Goal: Feedback & Contribution: Leave review/rating

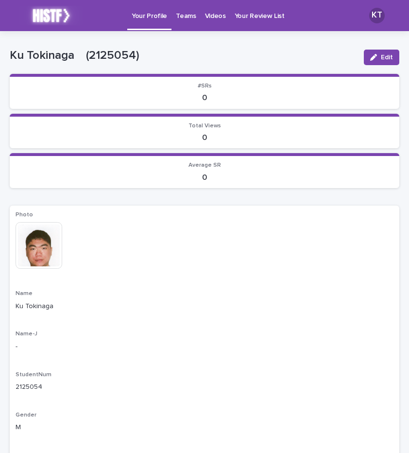
click at [265, 13] on p "Your Review List" at bounding box center [260, 10] width 50 height 20
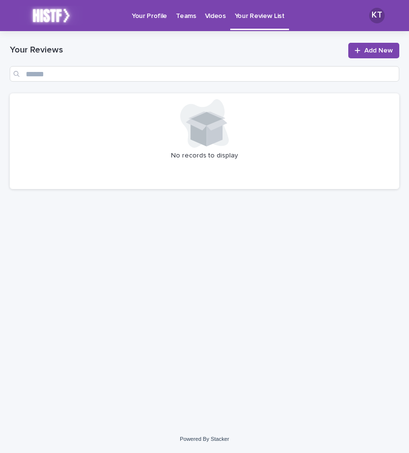
click at [152, 16] on p "Your Profile" at bounding box center [149, 10] width 35 height 20
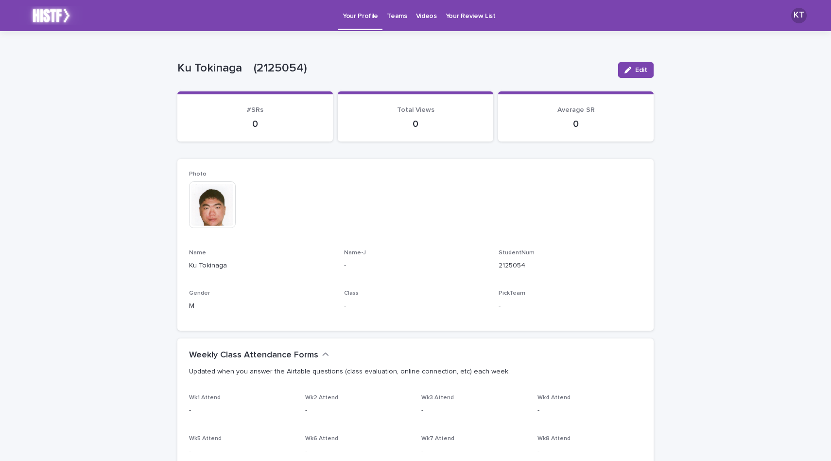
click at [409, 18] on p "Videos" at bounding box center [426, 10] width 21 height 20
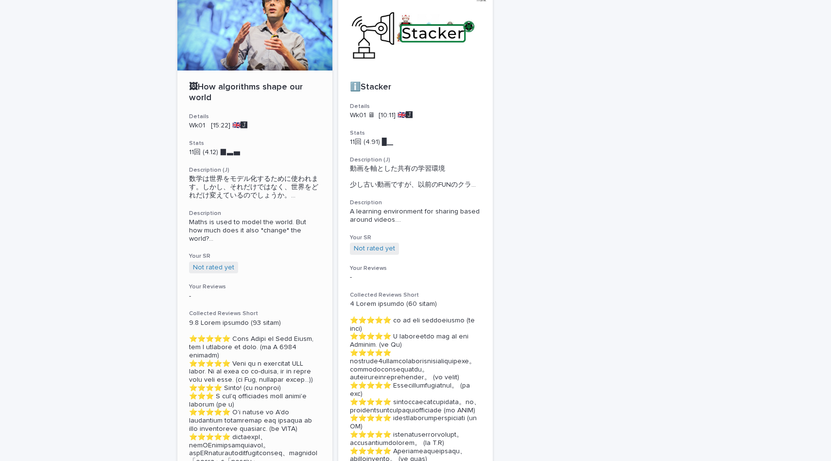
scroll to position [109, 0]
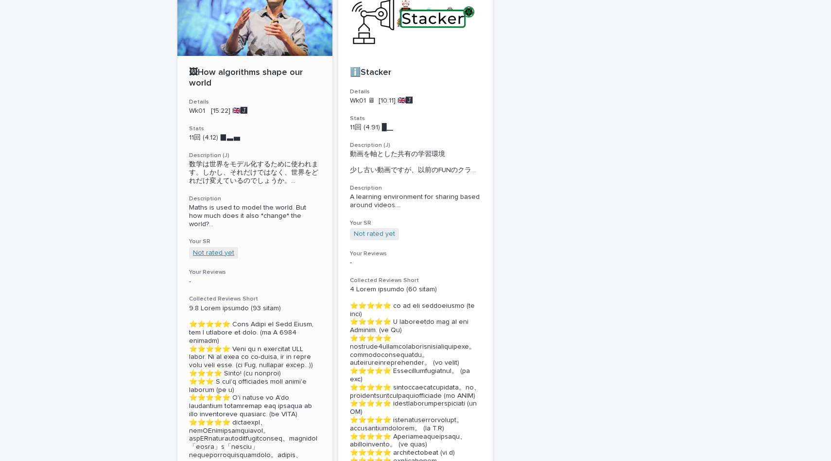
click at [230, 254] on link "Not rated yet" at bounding box center [213, 253] width 41 height 8
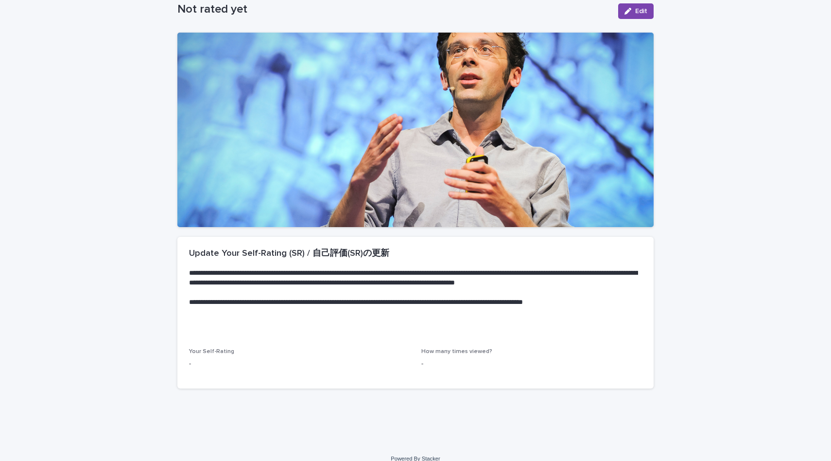
scroll to position [55, 0]
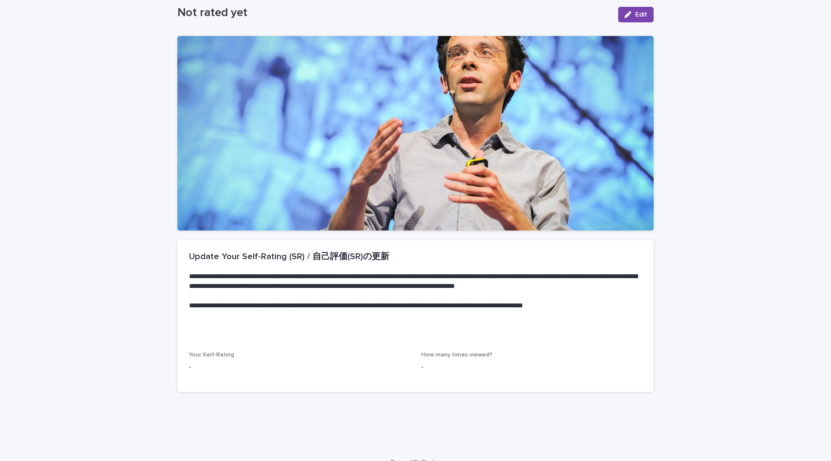
click at [195, 364] on p "-" at bounding box center [299, 367] width 221 height 10
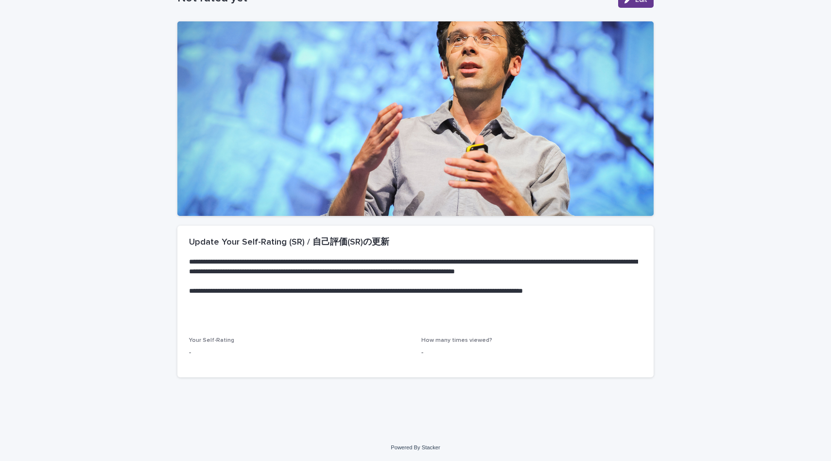
click at [409, 2] on span "Edit" at bounding box center [641, 0] width 12 height 7
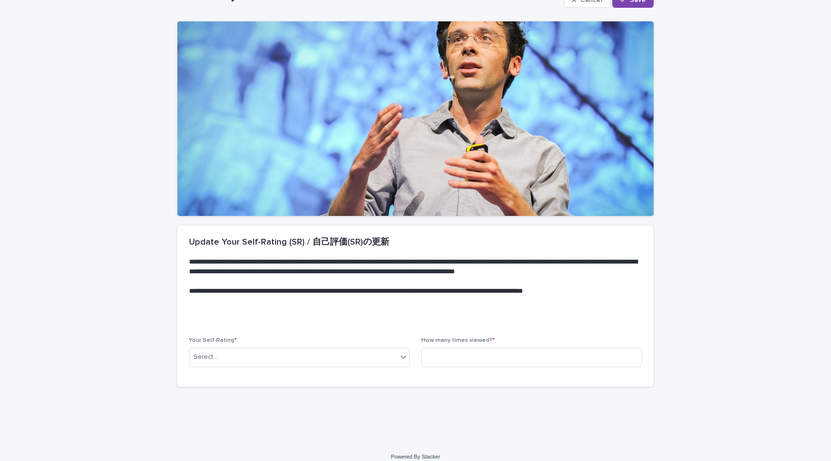
scroll to position [75, 0]
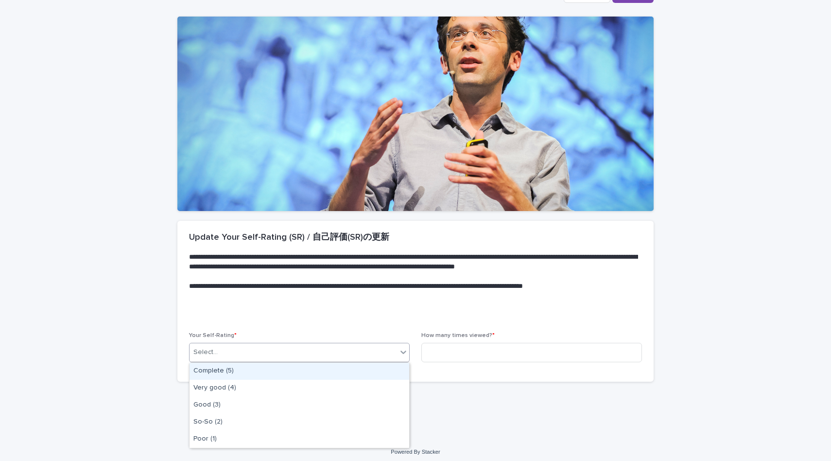
click at [267, 346] on div "Select..." at bounding box center [294, 352] width 208 height 16
click at [269, 374] on div "Complete (5)" at bounding box center [300, 371] width 220 height 17
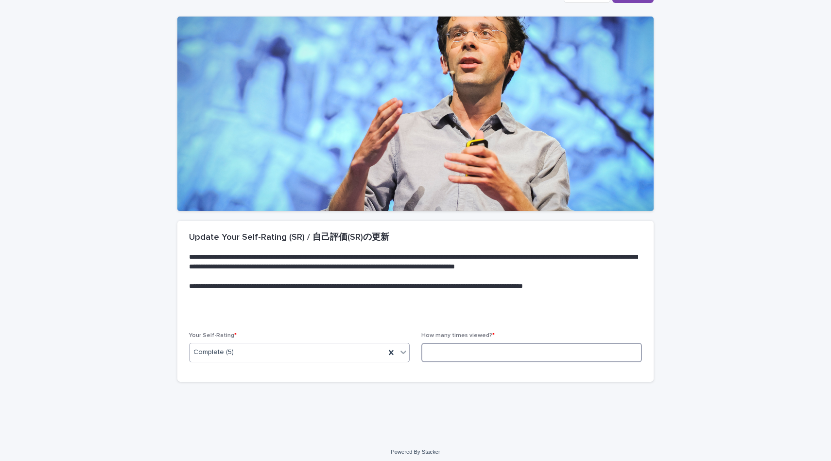
click at [409, 356] on input at bounding box center [531, 352] width 221 height 19
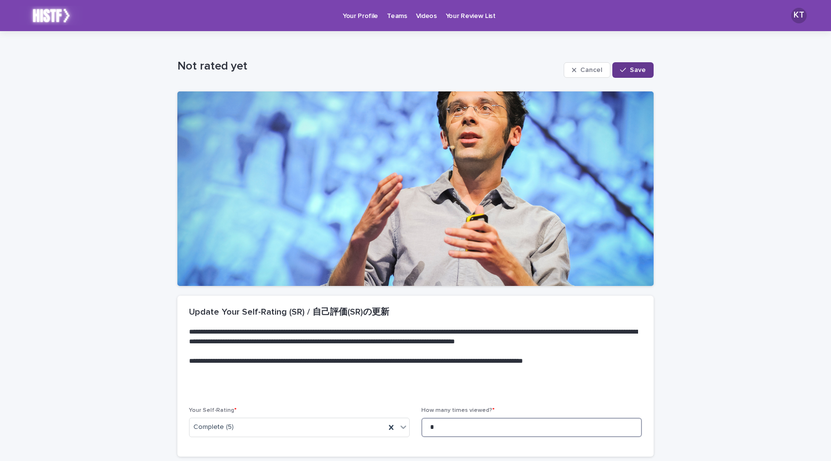
type input "*"
click at [409, 70] on span "Save" at bounding box center [638, 70] width 16 height 7
click at [409, 22] on link "Videos" at bounding box center [427, 15] width 30 height 30
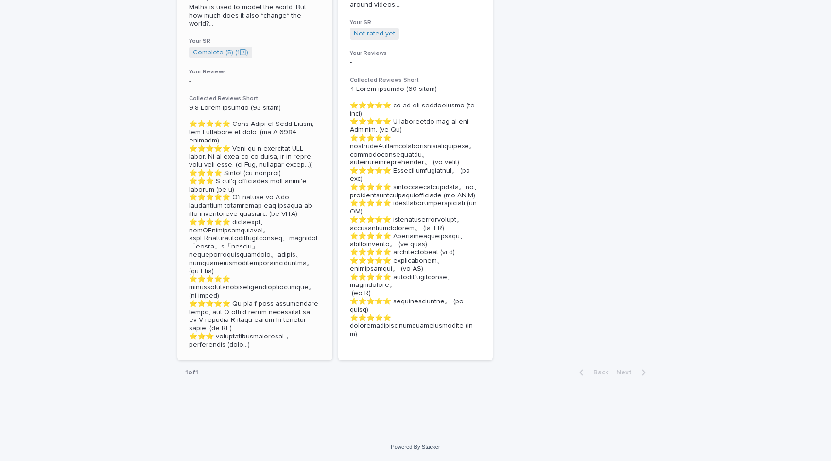
scroll to position [337, 0]
click at [251, 348] on section "🖼How algorithms shape our world Details Wk01 [15:22] 🇬🇧🅹️ Stats 12回 (4.2) █▃▄　　…" at bounding box center [254, 64] width 155 height 592
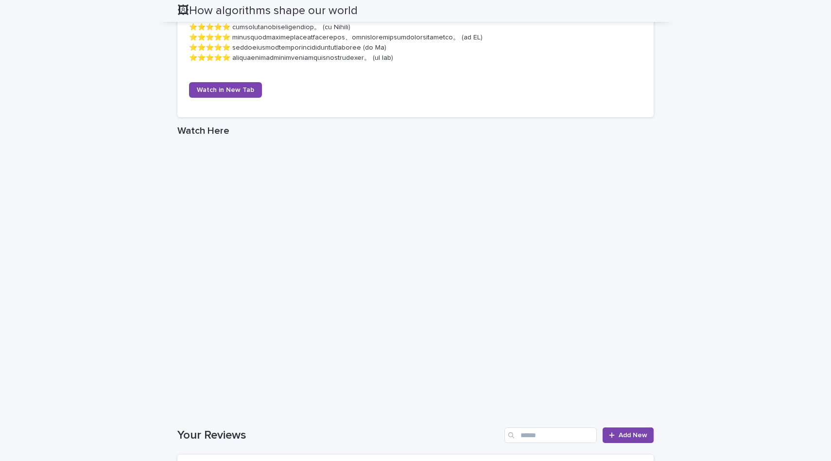
scroll to position [918, 0]
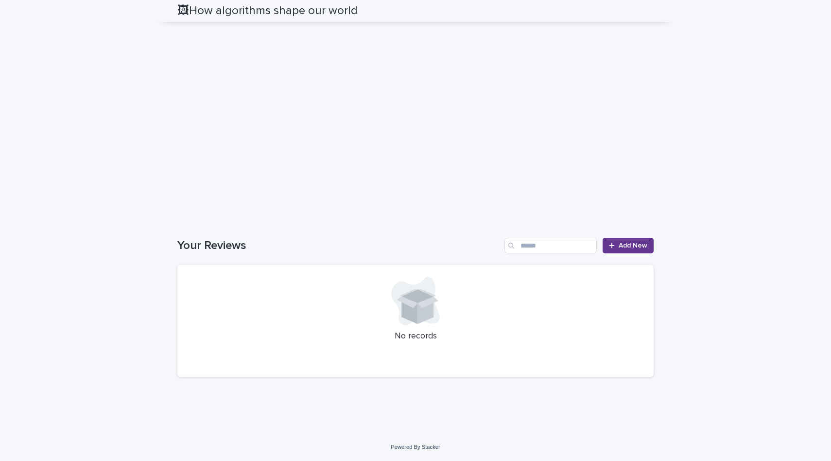
click at [409, 244] on div at bounding box center [614, 245] width 10 height 7
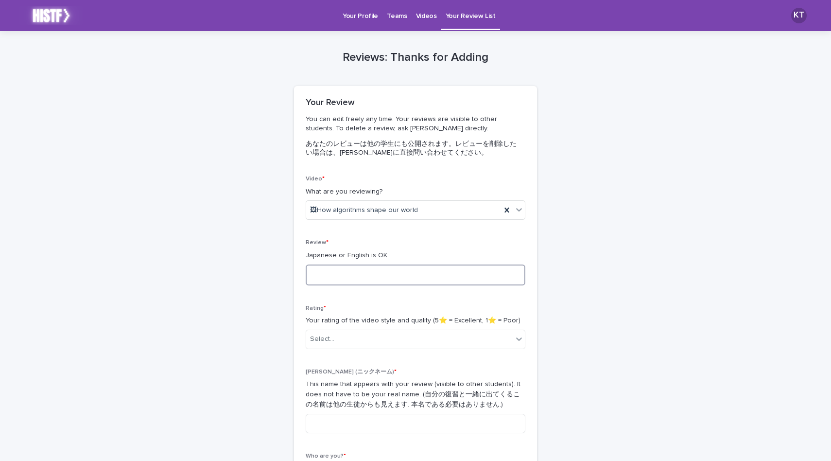
click at [358, 278] on textarea at bounding box center [416, 274] width 220 height 21
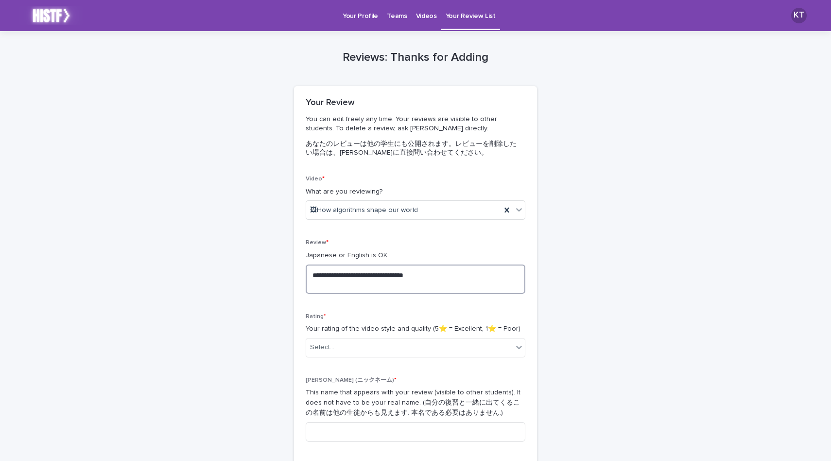
click at [386, 292] on textarea "**********" at bounding box center [416, 278] width 220 height 29
drag, startPoint x: 384, startPoint y: 289, endPoint x: 431, endPoint y: 287, distance: 47.7
click at [409, 287] on textarea "**********" at bounding box center [416, 278] width 220 height 29
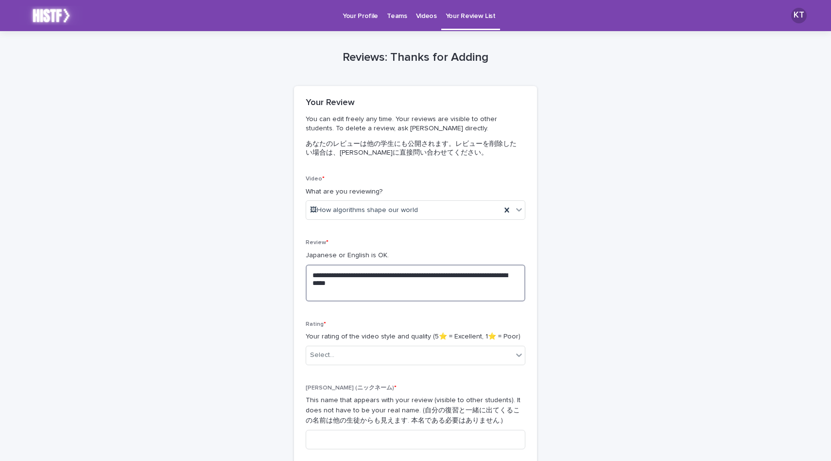
click at [379, 280] on textarea "**********" at bounding box center [416, 282] width 220 height 37
paste textarea
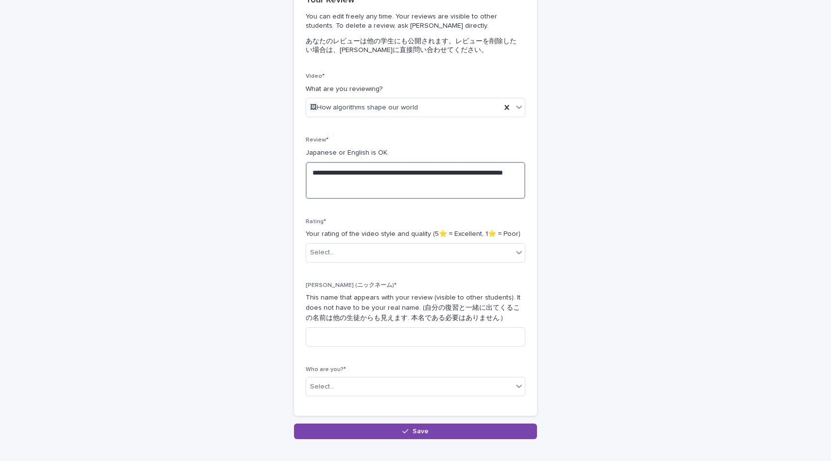
scroll to position [113, 0]
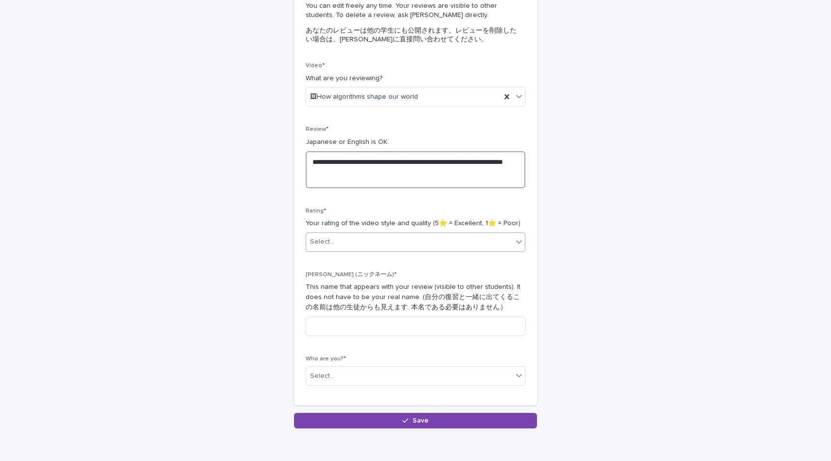
type textarea "**********"
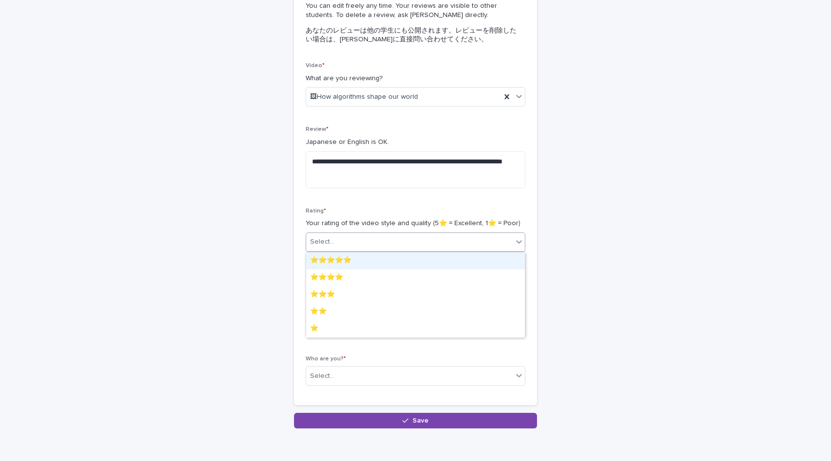
click at [376, 241] on div "Select..." at bounding box center [409, 242] width 207 height 16
click at [370, 260] on div "⭐️⭐️⭐️⭐️⭐️" at bounding box center [415, 260] width 219 height 17
click at [357, 238] on div "⭐️⭐️⭐️⭐️⭐️" at bounding box center [403, 242] width 195 height 16
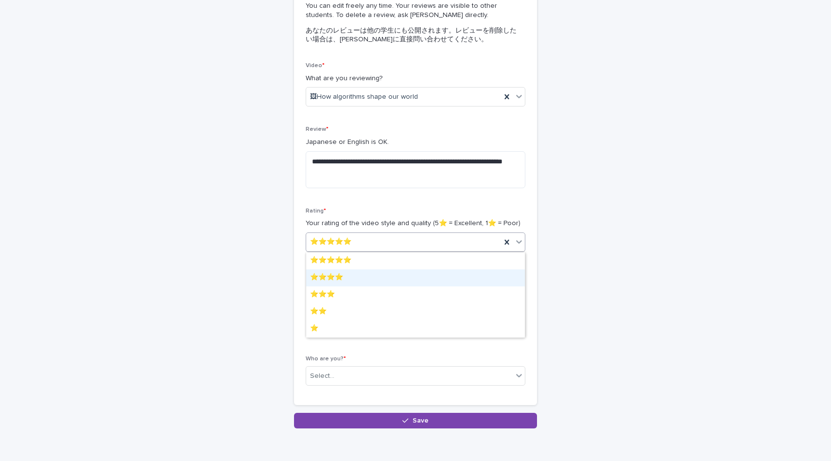
click at [351, 282] on div "⭐️⭐️⭐️⭐️" at bounding box center [415, 277] width 219 height 17
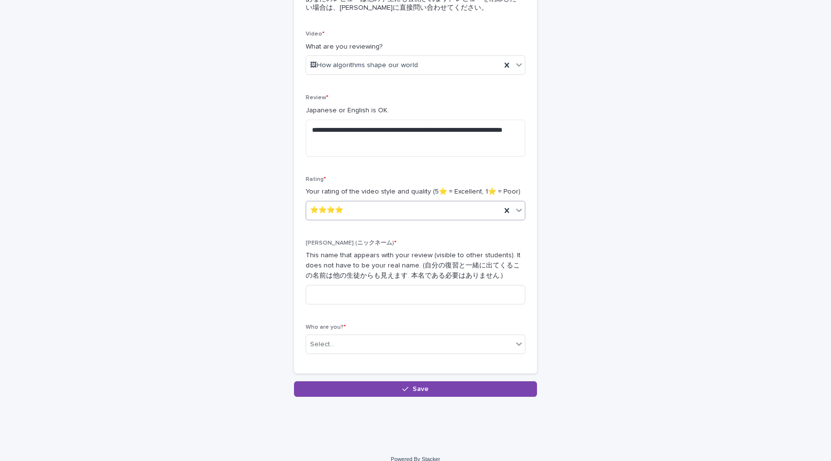
scroll to position [155, 0]
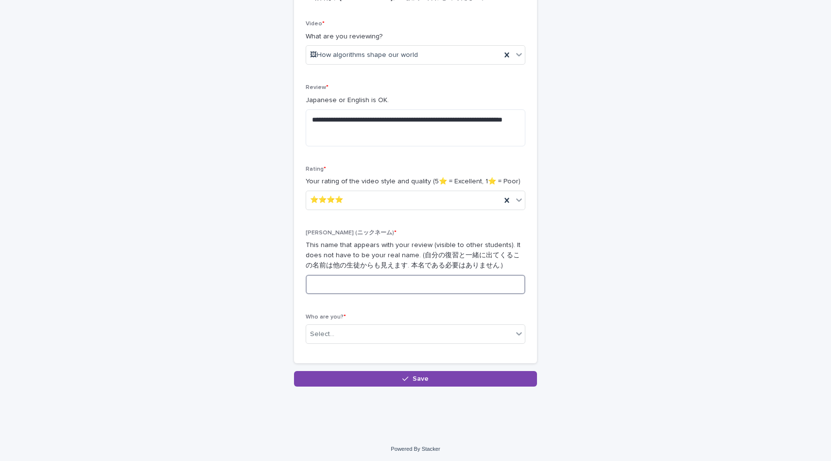
click at [351, 282] on input at bounding box center [416, 284] width 220 height 19
type input "***"
click at [352, 342] on div "Select..." at bounding box center [416, 333] width 220 height 19
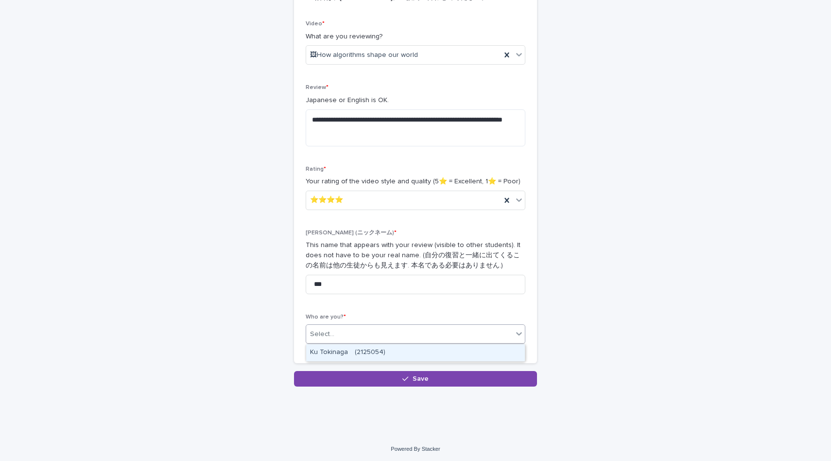
click at [351, 353] on div "Ku Tokinaga　(2125054)" at bounding box center [415, 352] width 219 height 17
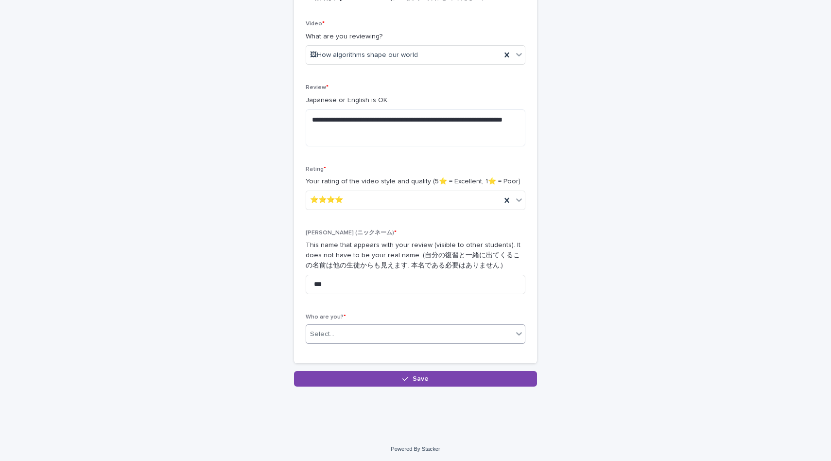
click at [351, 353] on div "**********" at bounding box center [415, 191] width 243 height 343
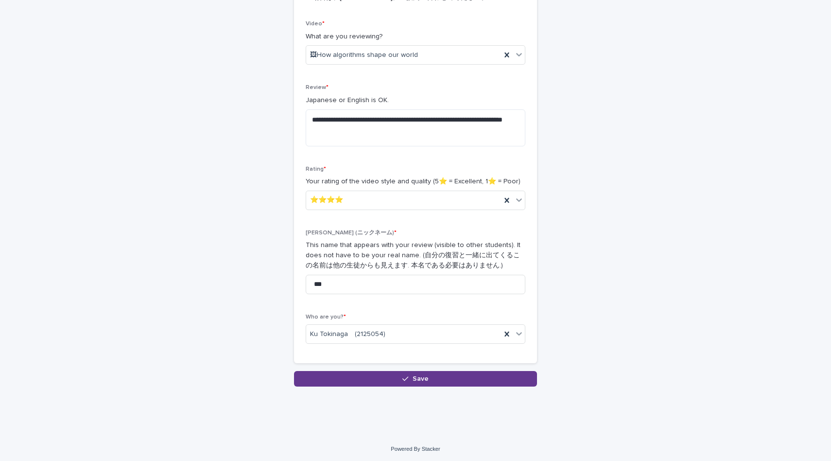
click at [371, 380] on button "Save" at bounding box center [415, 379] width 243 height 16
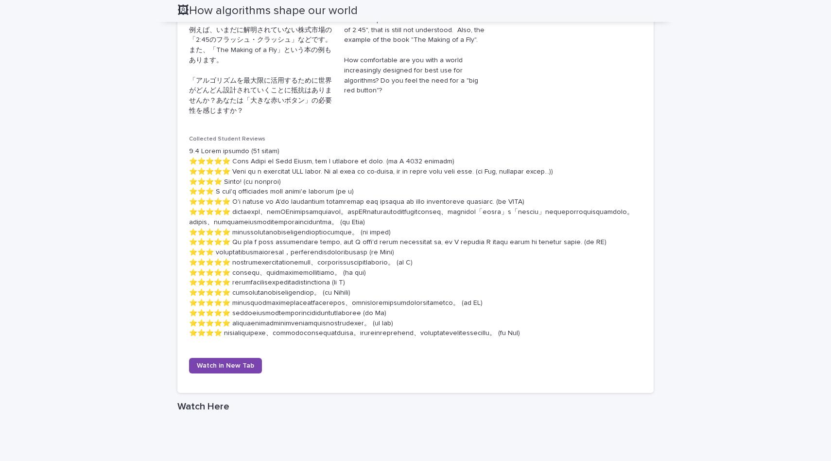
scroll to position [447, 0]
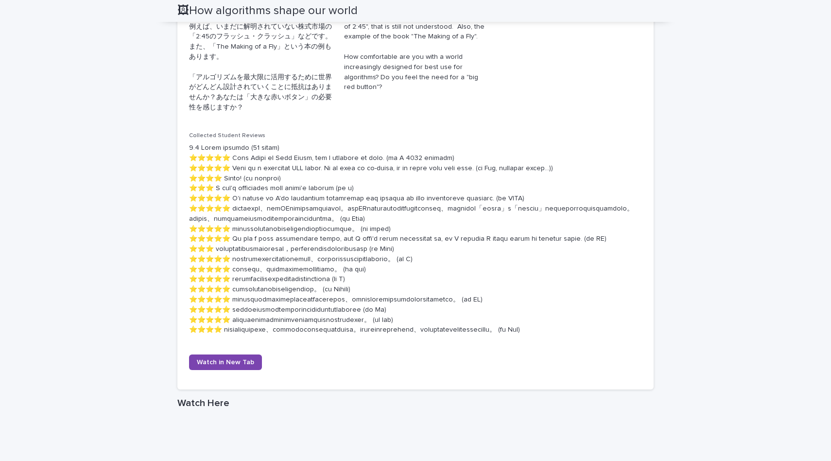
click at [270, 335] on p at bounding box center [415, 239] width 453 height 192
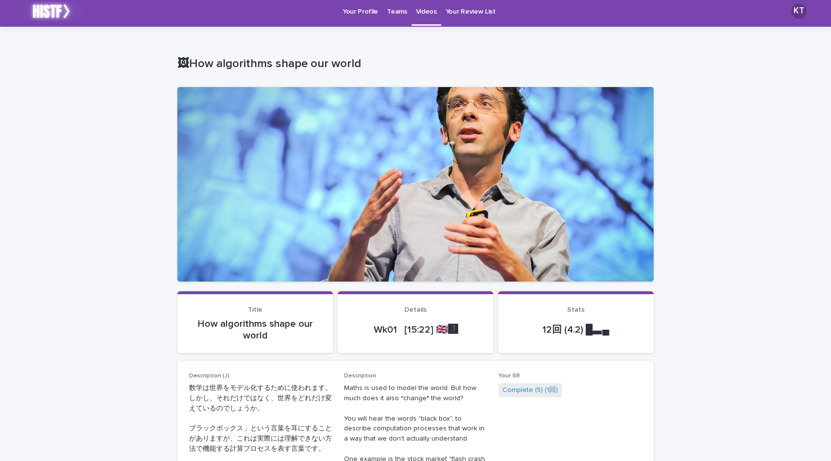
scroll to position [0, 0]
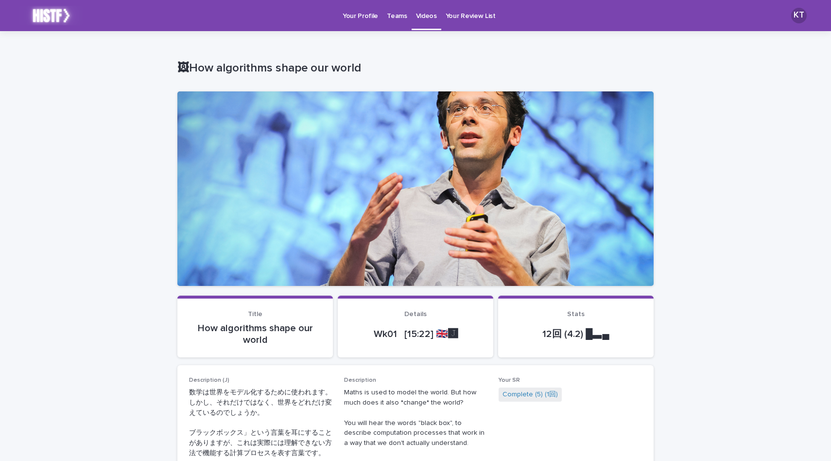
click at [409, 20] on p "Videos" at bounding box center [426, 10] width 21 height 20
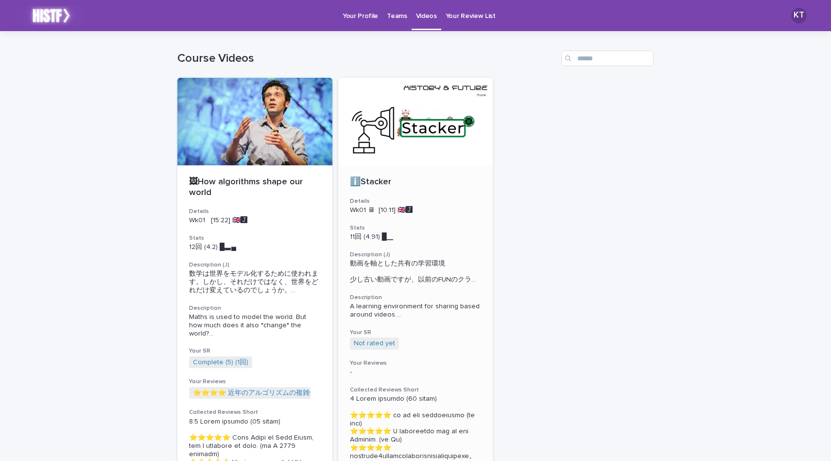
scroll to position [56, 0]
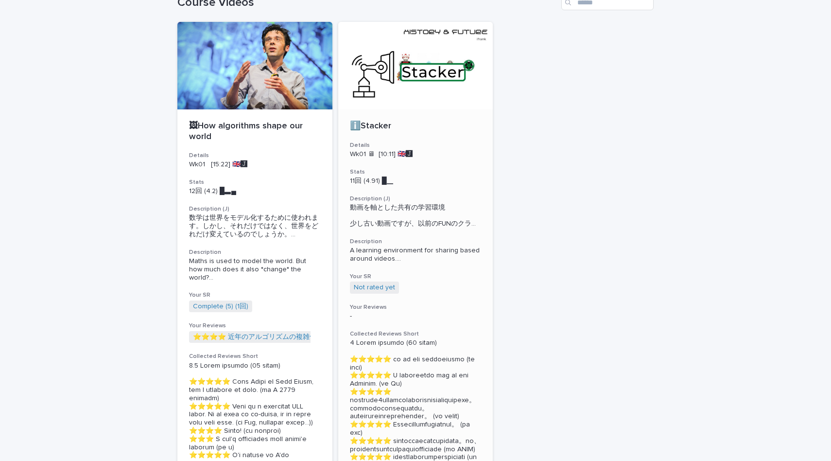
click at [409, 304] on div "ℹ️Stacker Details Wk01 🖥 [10:11] 🇬🇧🅹️ Stats 11回 (4.91) █▁　　　 Description (J) 動画…" at bounding box center [415, 356] width 155 height 494
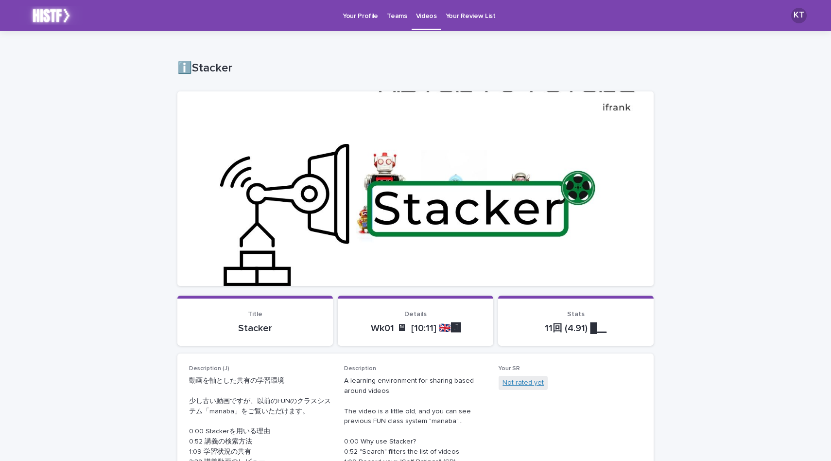
click at [409, 386] on link "Not rated yet" at bounding box center [523, 383] width 41 height 10
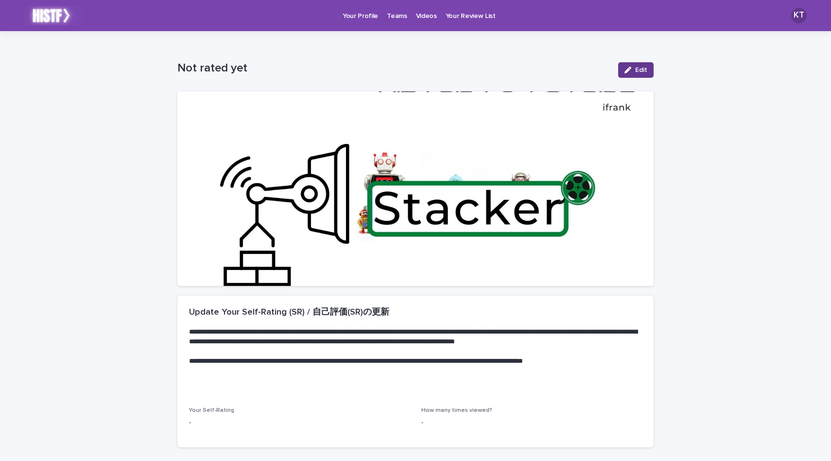
click at [409, 65] on button "Edit" at bounding box center [635, 70] width 35 height 16
click at [265, 429] on div "Select..." at bounding box center [294, 427] width 208 height 16
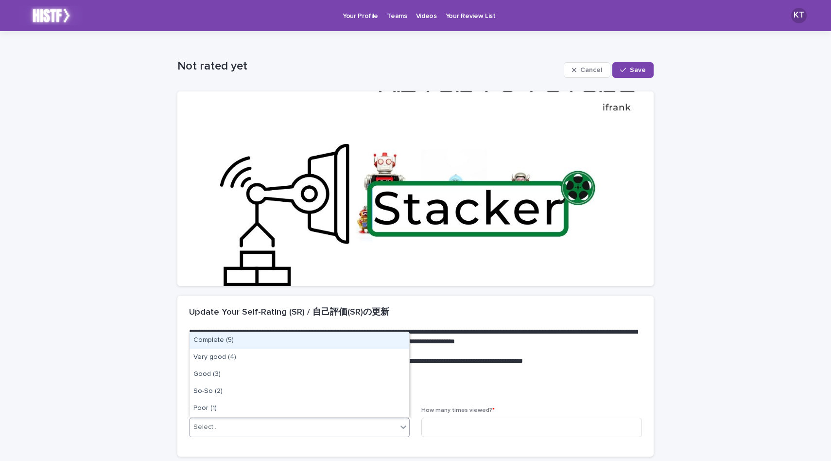
click at [256, 335] on div "Complete (5)" at bounding box center [300, 340] width 220 height 17
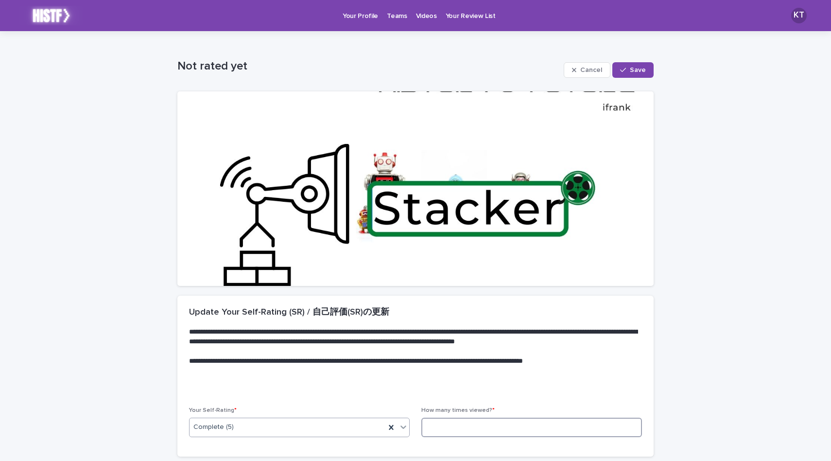
click at [409, 426] on input at bounding box center [531, 427] width 221 height 19
type input "*"
click at [409, 69] on div "button" at bounding box center [625, 70] width 10 height 7
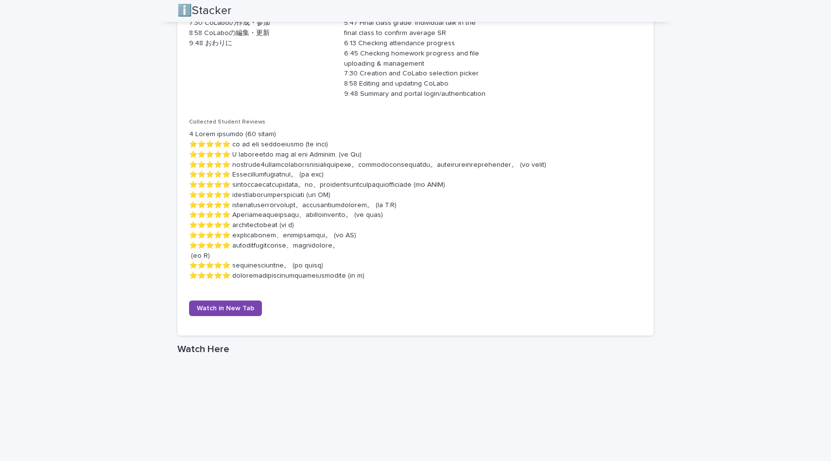
scroll to position [505, 0]
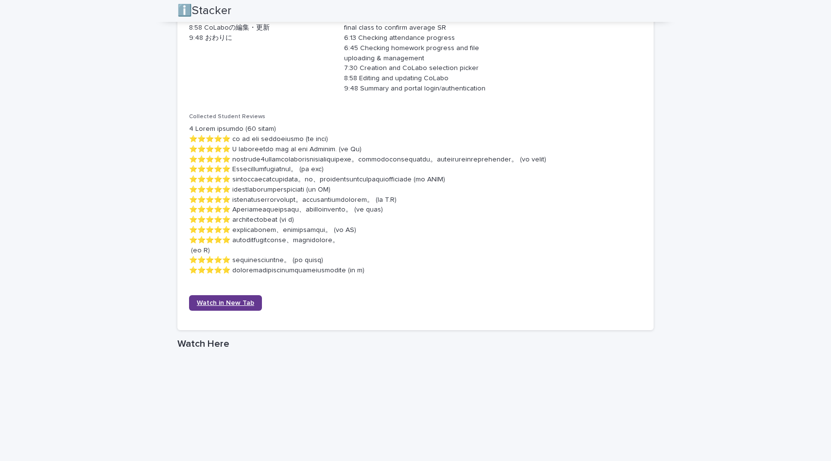
click at [234, 307] on link "Watch in New Tab" at bounding box center [225, 303] width 73 height 16
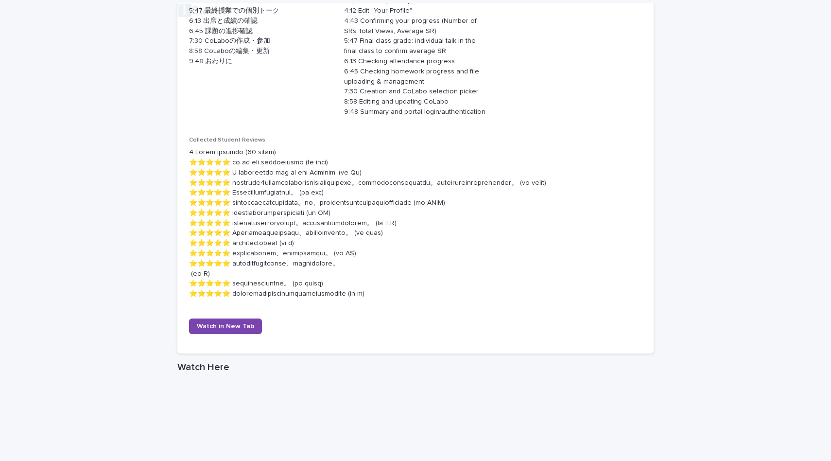
scroll to position [917, 0]
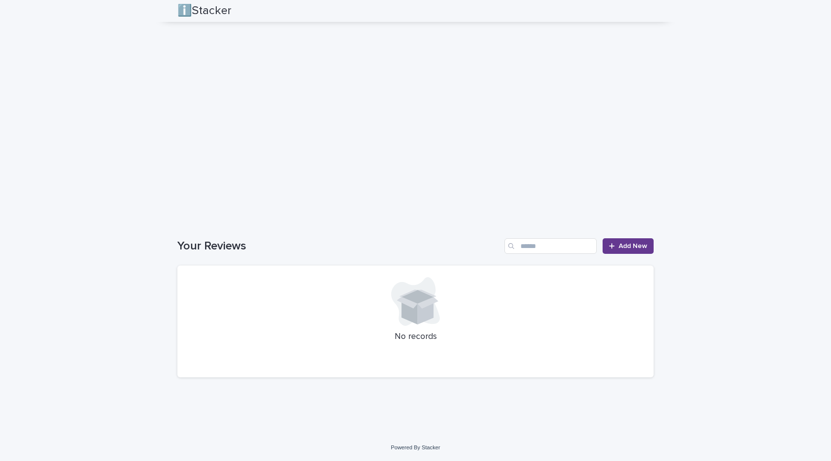
click at [409, 245] on span "Add New" at bounding box center [633, 246] width 29 height 7
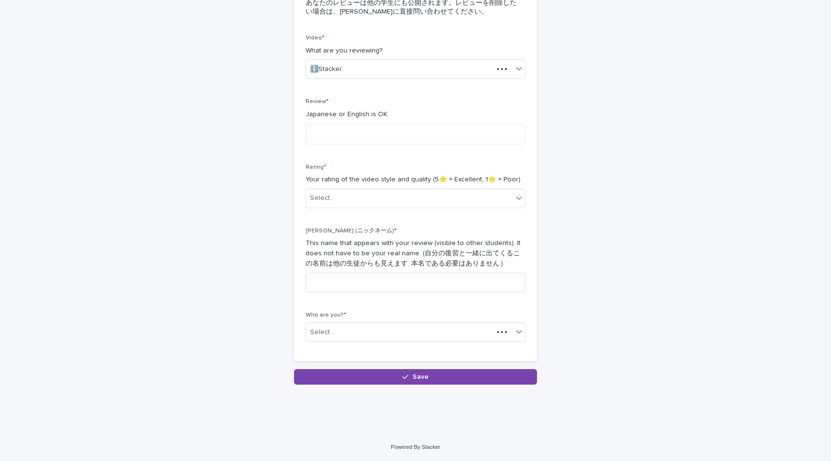
scroll to position [140, 0]
click at [356, 132] on textarea at bounding box center [416, 134] width 220 height 21
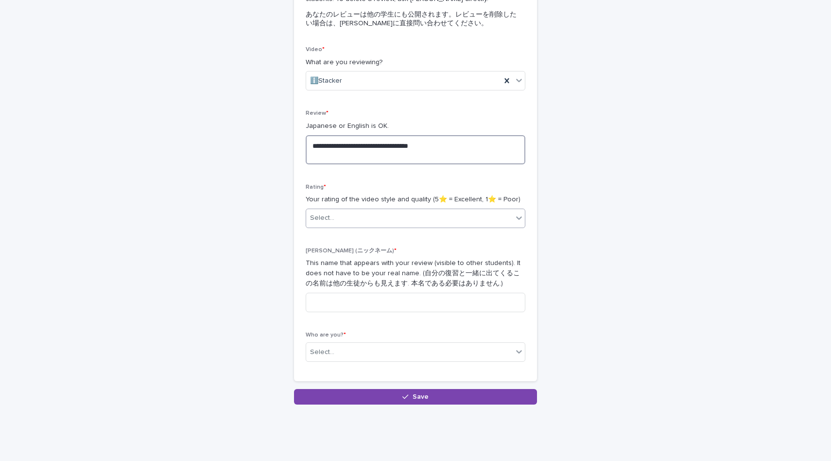
type textarea "**********"
click at [375, 216] on div "Select..." at bounding box center [409, 218] width 207 height 16
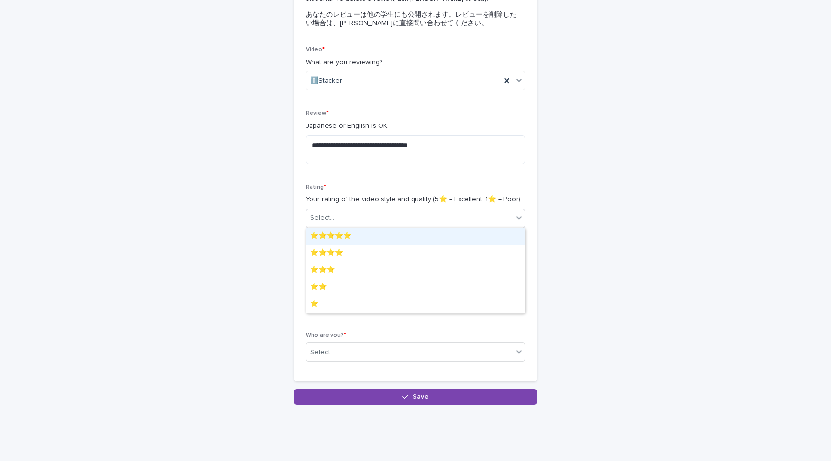
click at [367, 240] on div "⭐️⭐️⭐️⭐️⭐️" at bounding box center [415, 236] width 219 height 17
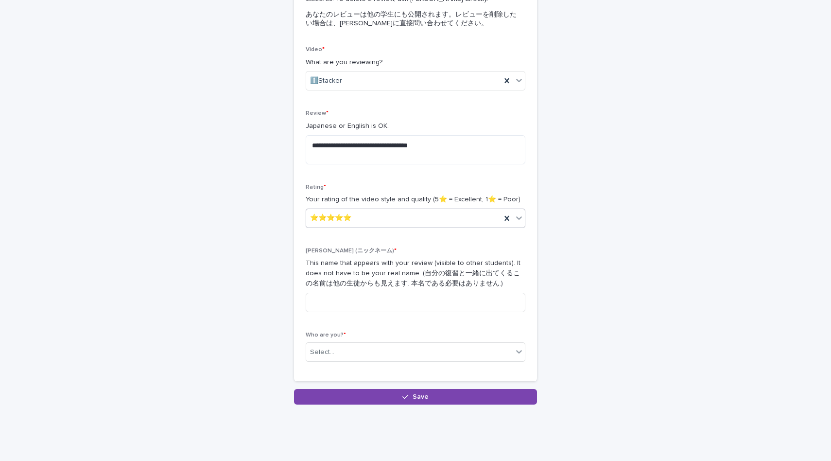
scroll to position [149, 0]
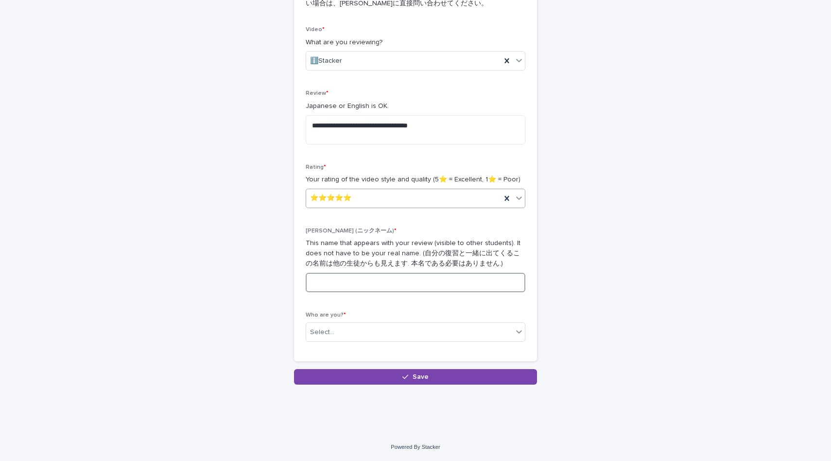
click at [354, 291] on input at bounding box center [416, 282] width 220 height 19
type input "***"
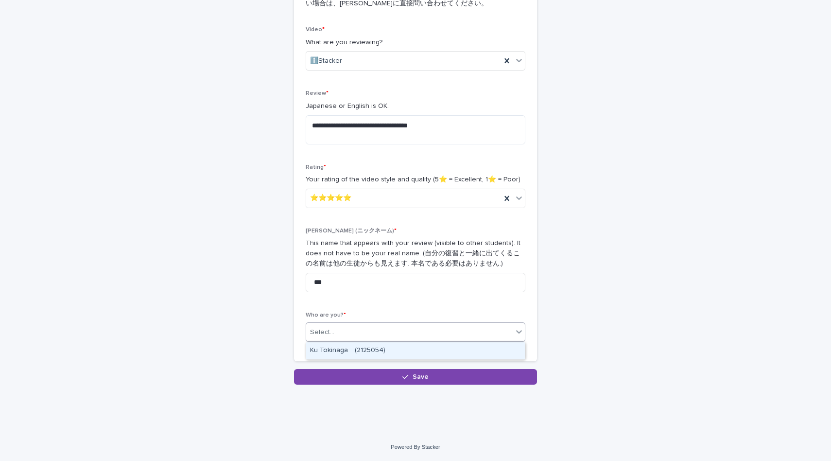
click at [358, 337] on div "Select..." at bounding box center [409, 332] width 207 height 16
click at [362, 349] on div "Ku Tokinaga　(2125054)" at bounding box center [415, 350] width 219 height 17
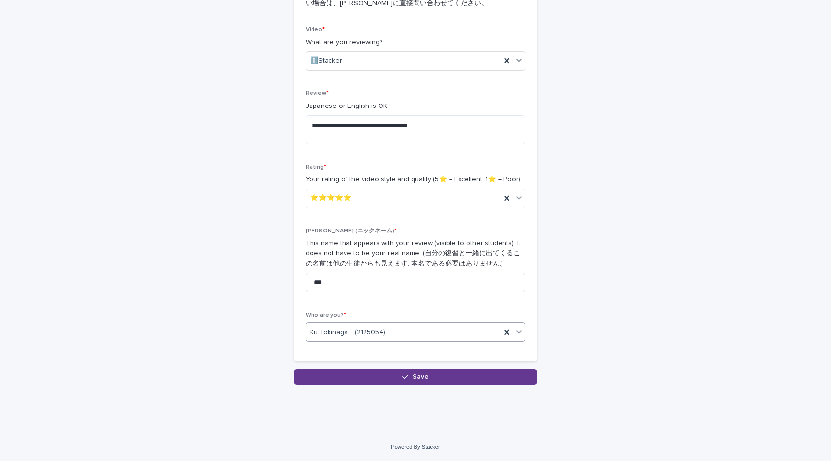
click at [366, 377] on button "Save" at bounding box center [415, 377] width 243 height 16
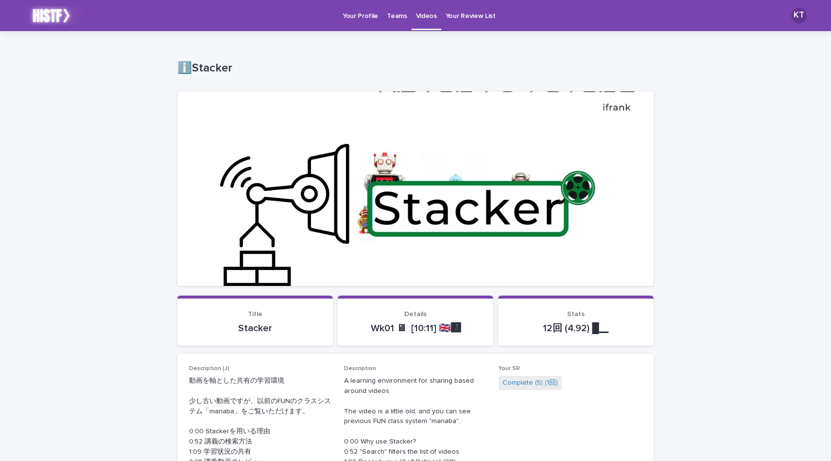
click at [389, 16] on p "Teams" at bounding box center [397, 10] width 20 height 20
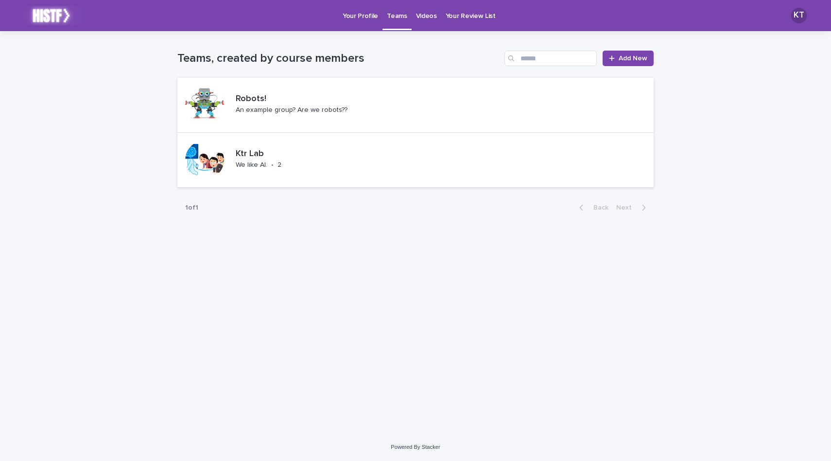
click at [349, 16] on p "Your Profile" at bounding box center [360, 10] width 35 height 20
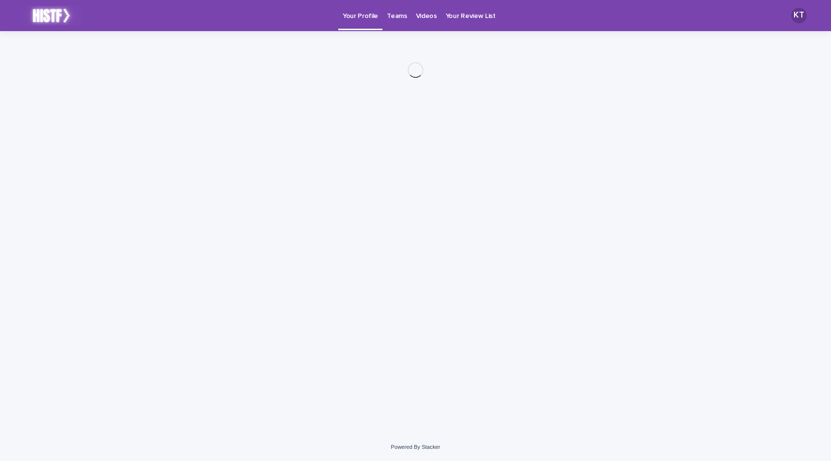
click at [396, 17] on p "Teams" at bounding box center [397, 10] width 20 height 20
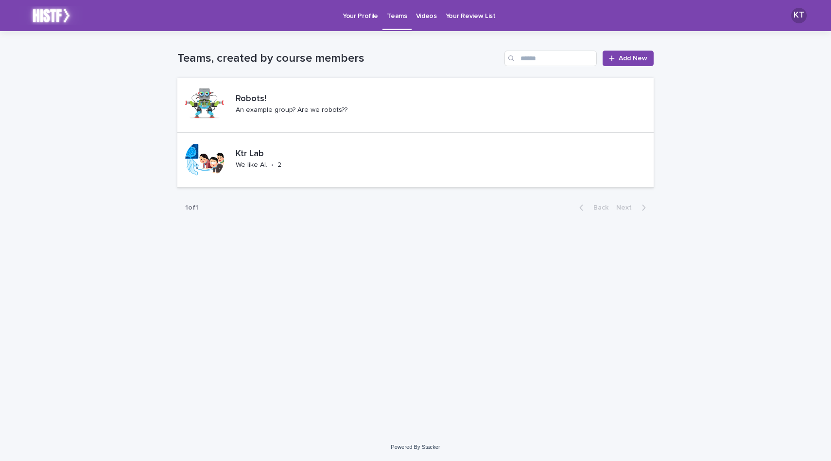
click at [366, 18] on p "Your Profile" at bounding box center [360, 10] width 35 height 20
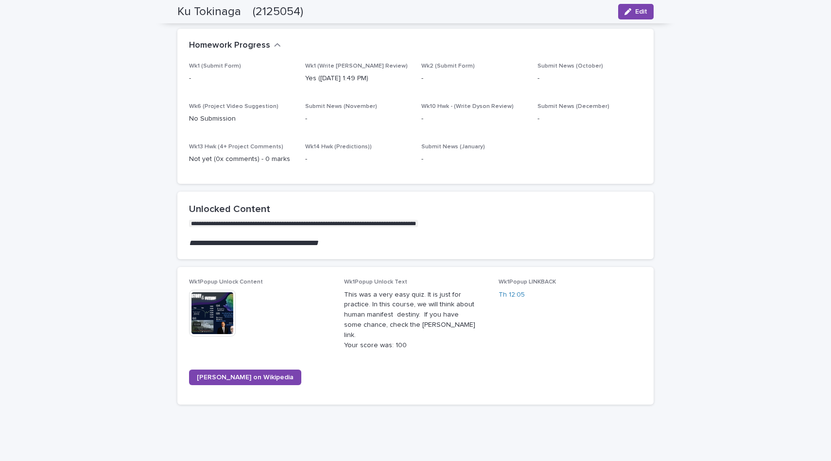
scroll to position [563, 0]
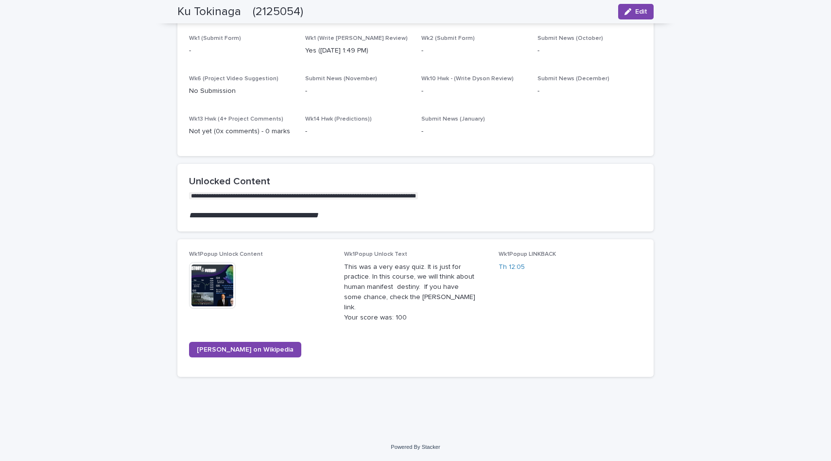
click at [395, 273] on p "This was a very easy quiz. It is just for practice. In this course, we will thi…" at bounding box center [415, 292] width 143 height 61
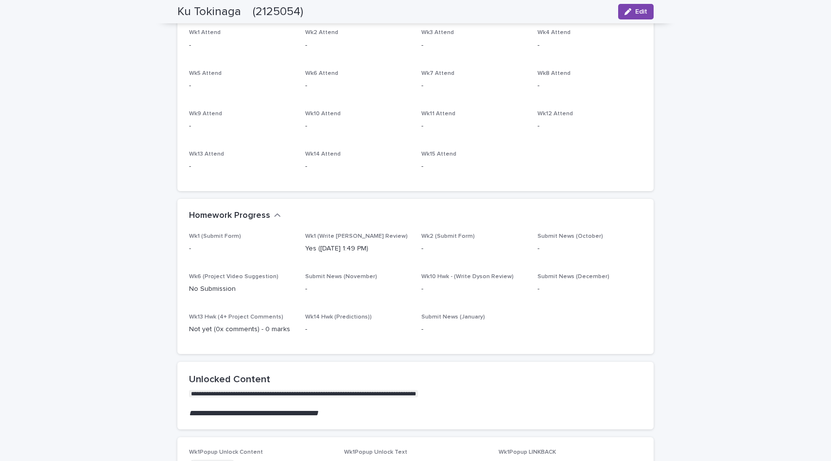
scroll to position [351, 0]
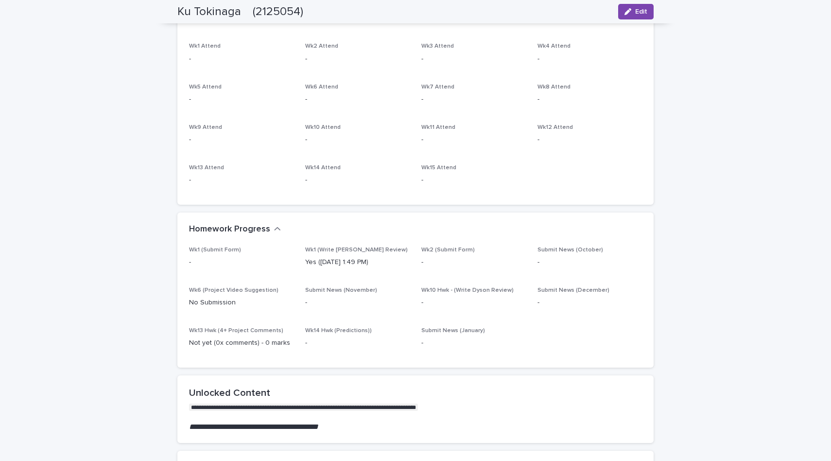
click at [355, 263] on p "Yes ([DATE] 1:49 PM)" at bounding box center [357, 262] width 105 height 10
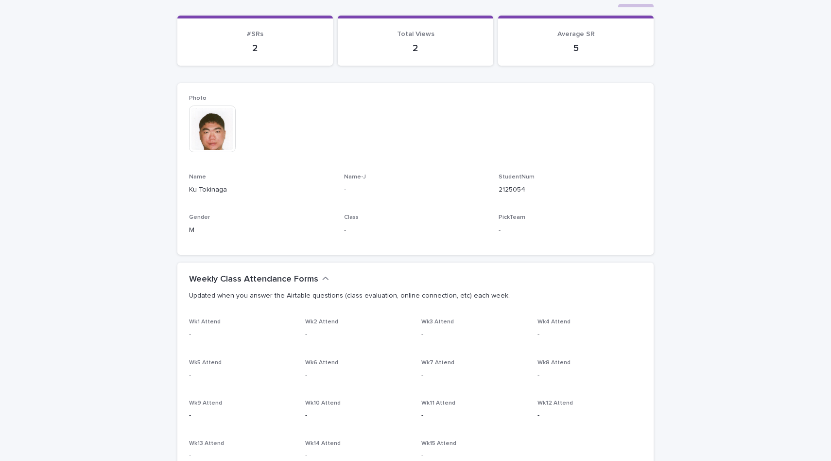
scroll to position [72, 0]
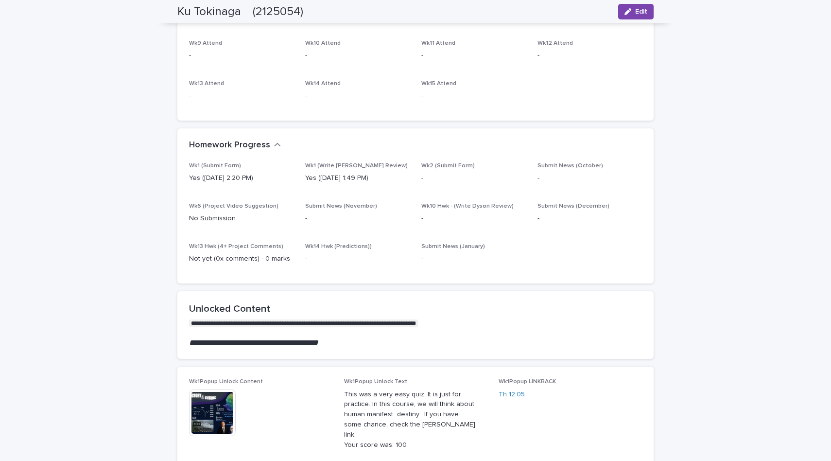
scroll to position [380, 0]
